Goal: Find specific page/section: Find specific page/section

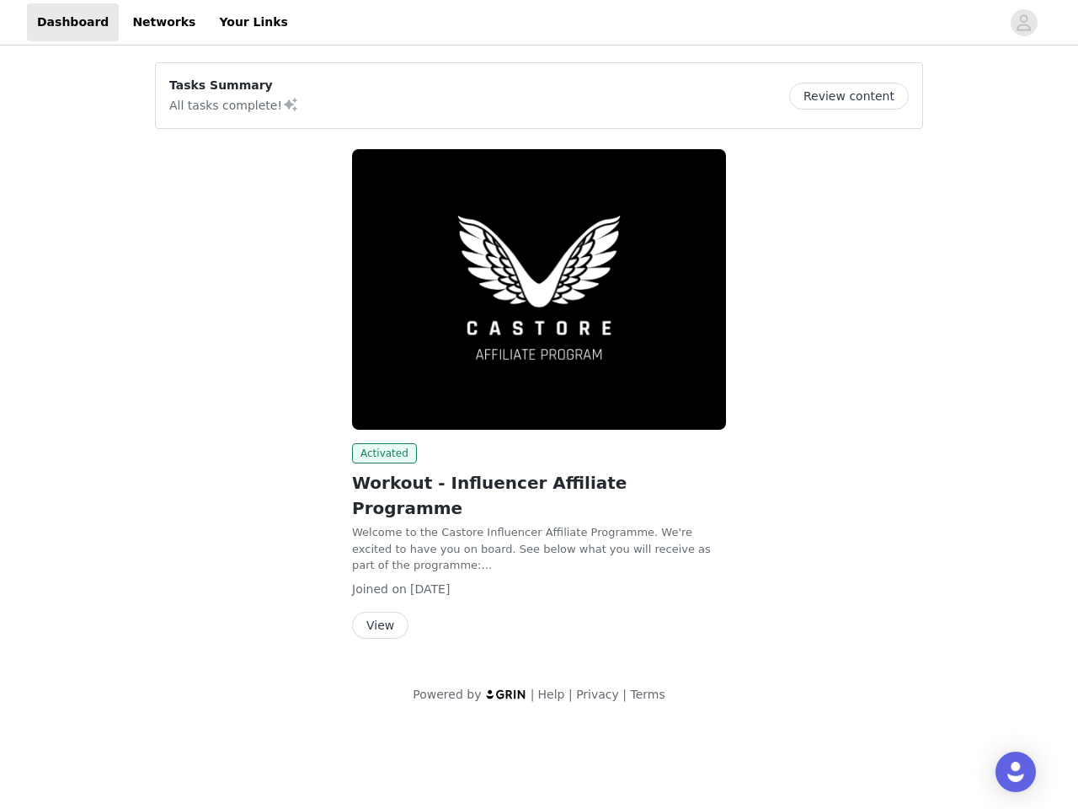
click at [539, 349] on img at bounding box center [539, 289] width 374 height 281
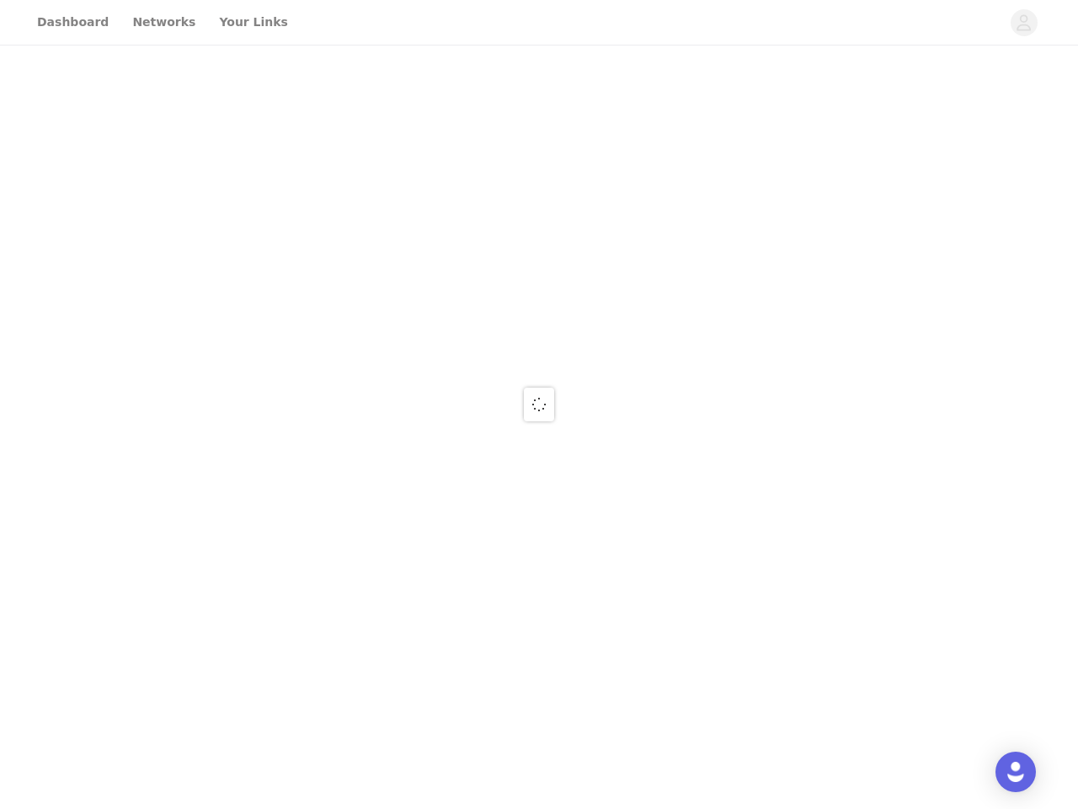
click at [1024, 23] on div at bounding box center [539, 404] width 1078 height 809
click at [855, 96] on div at bounding box center [539, 404] width 1078 height 809
click at [539, 289] on div at bounding box center [539, 404] width 1078 height 809
click at [382, 453] on div at bounding box center [539, 404] width 1078 height 809
click at [379, 600] on div at bounding box center [539, 404] width 1078 height 809
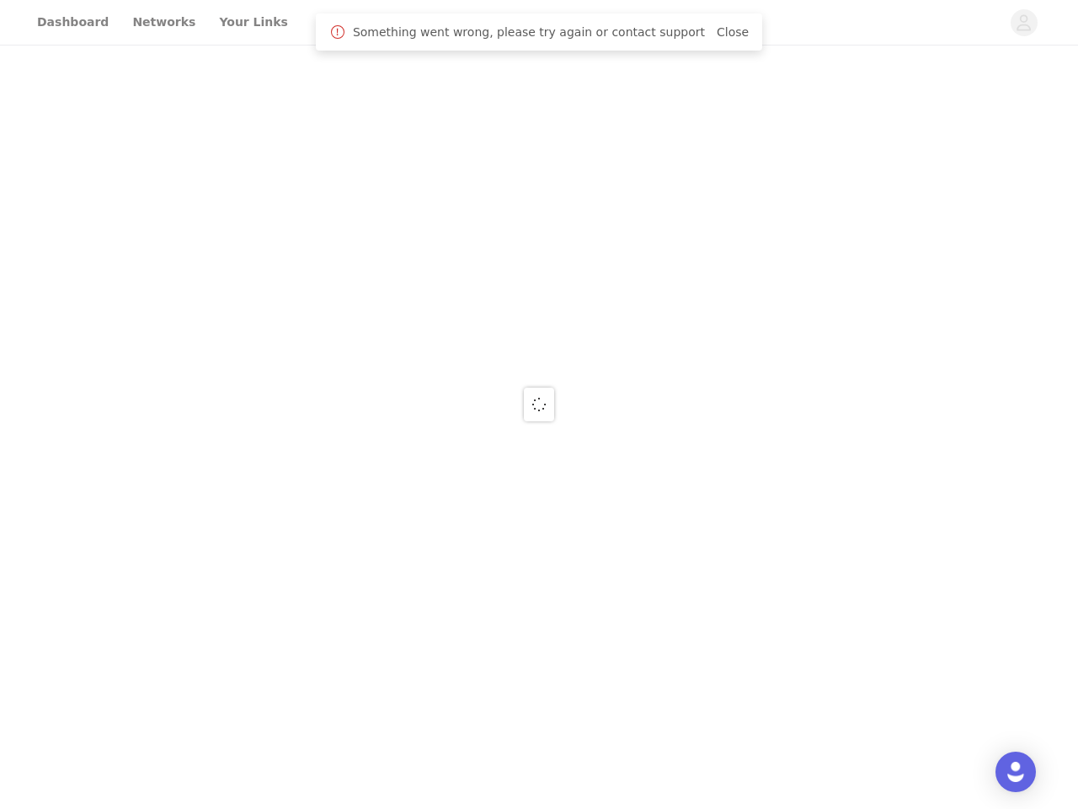
click at [1016, 772] on img "Open Intercom Messenger" at bounding box center [1016, 772] width 20 height 20
